Goal: Download file/media

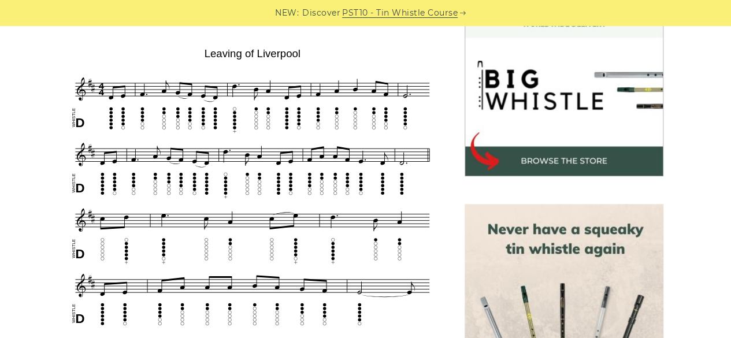
scroll to position [231, 0]
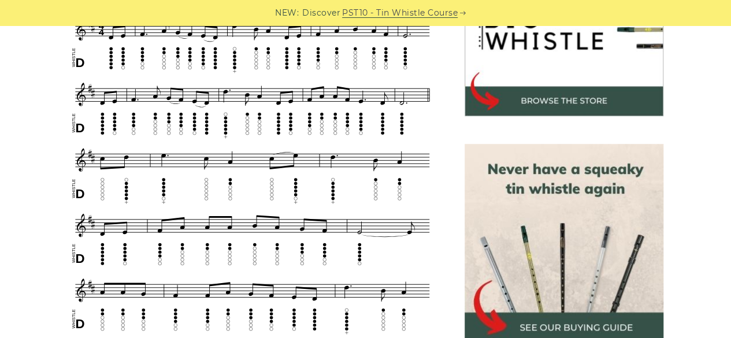
scroll to position [520, 0]
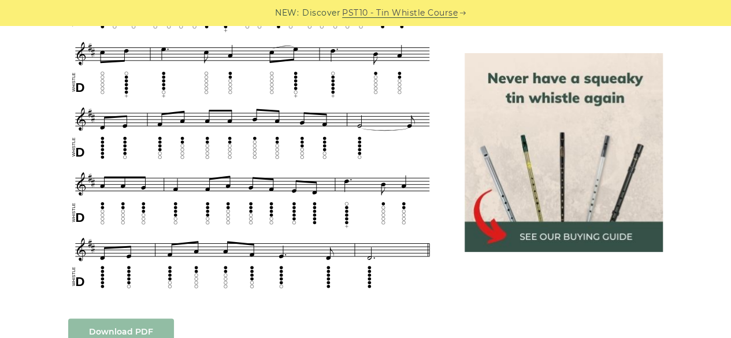
click at [146, 318] on link "Download PDF" at bounding box center [121, 331] width 106 height 27
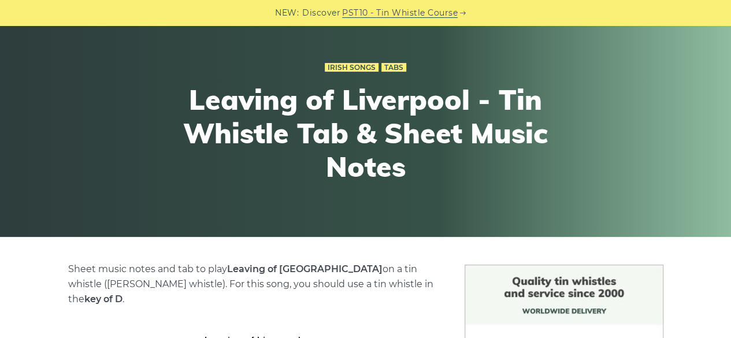
scroll to position [0, 0]
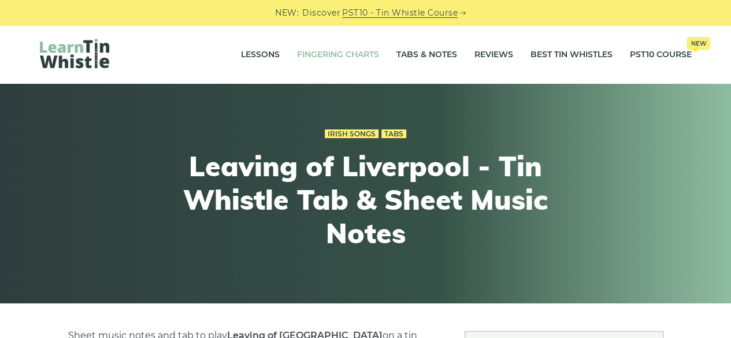
click at [317, 53] on link "Fingering Charts" at bounding box center [338, 54] width 82 height 29
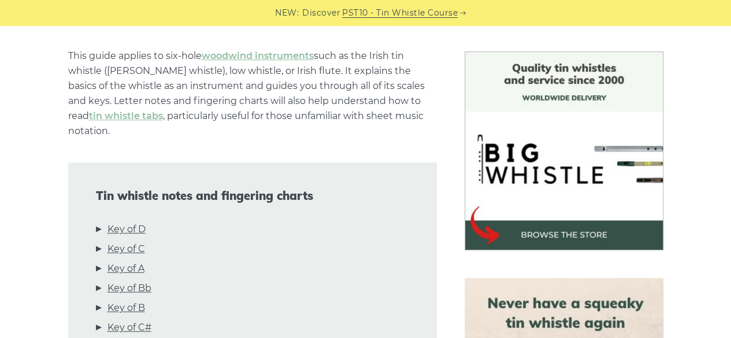
scroll to position [347, 0]
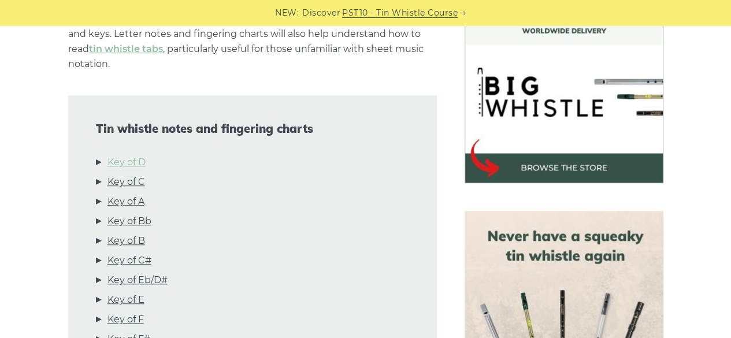
click at [132, 155] on link "Key of D" at bounding box center [126, 162] width 38 height 15
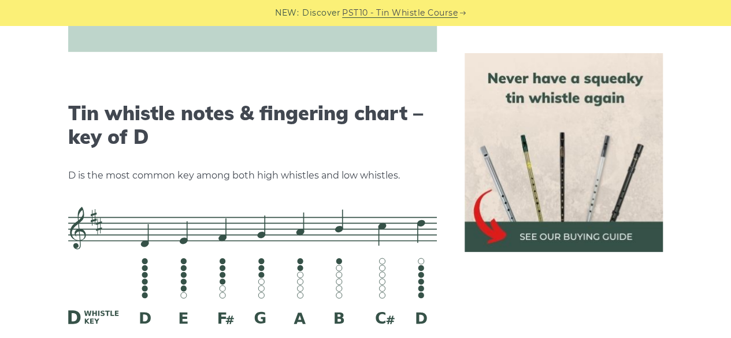
scroll to position [1800, 0]
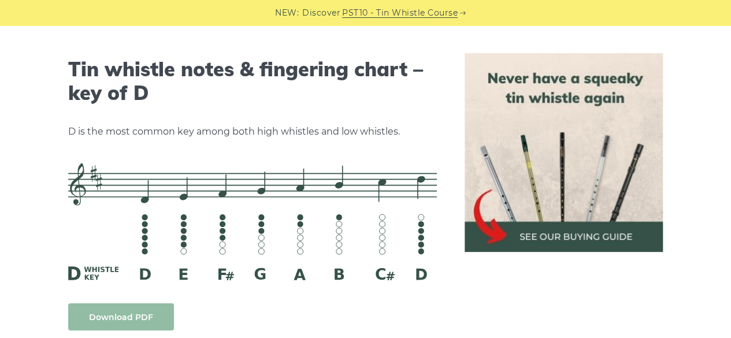
click at [121, 303] on link "Download PDF" at bounding box center [121, 316] width 106 height 27
